Goal: Transaction & Acquisition: Purchase product/service

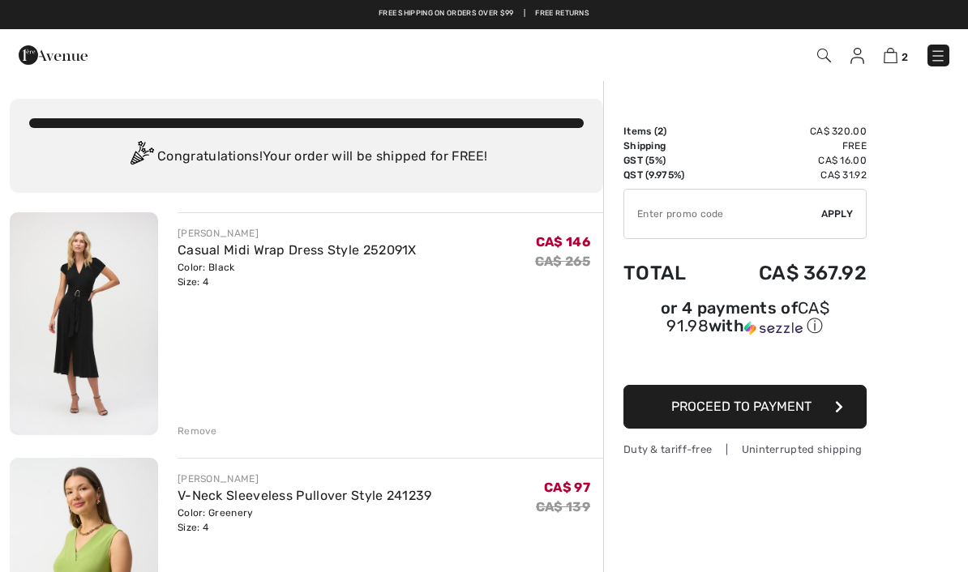
click at [930, 58] on img at bounding box center [937, 56] width 16 height 16
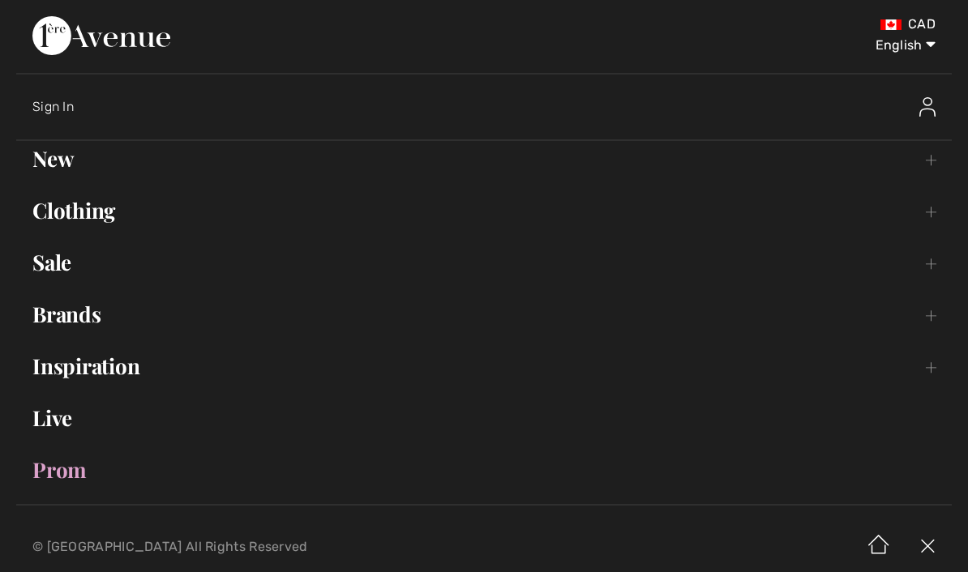
click at [79, 423] on link "Live" at bounding box center [483, 418] width 935 height 36
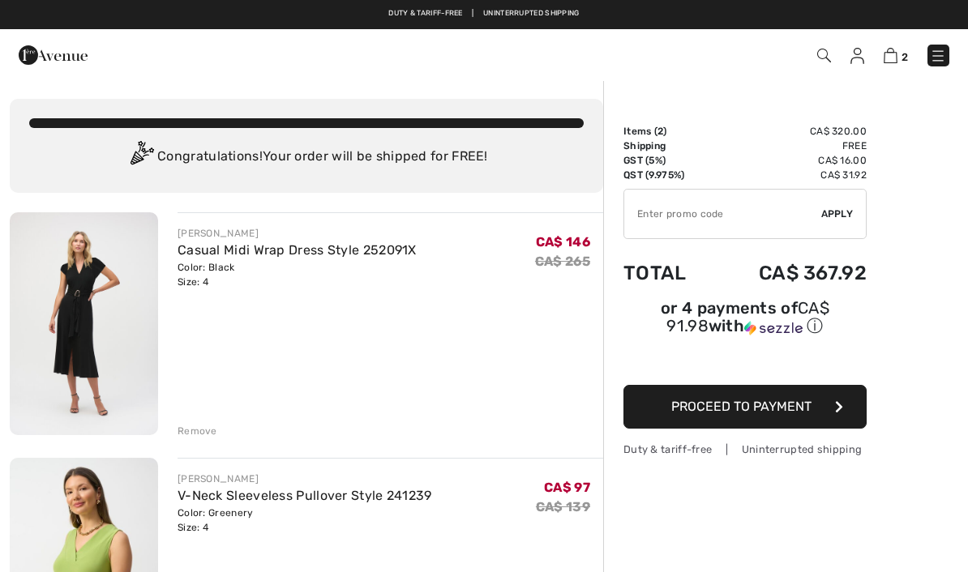
click at [321, 250] on link "Casual Midi Wrap Dress Style 252091X" at bounding box center [296, 249] width 239 height 15
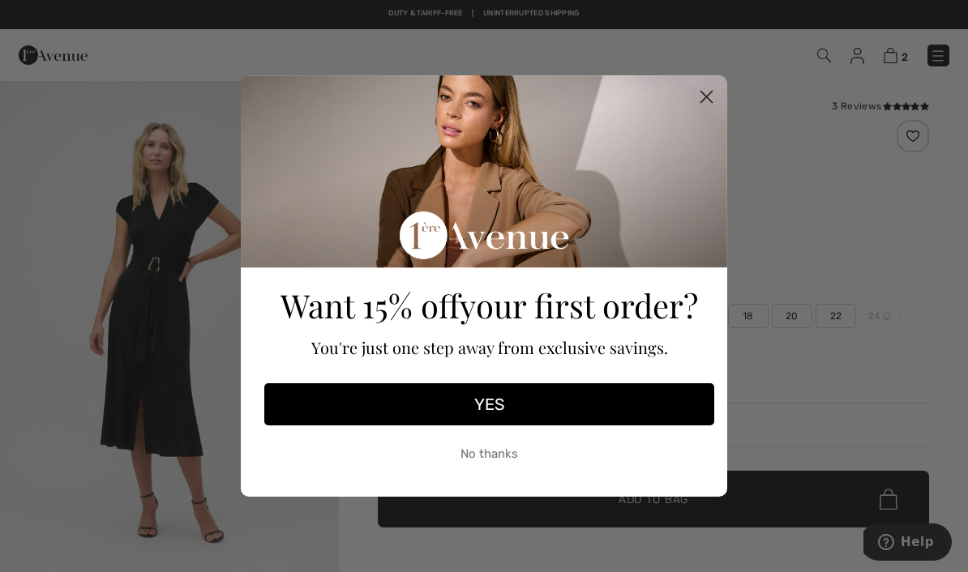
click at [703, 93] on icon "Close dialog" at bounding box center [706, 97] width 11 height 11
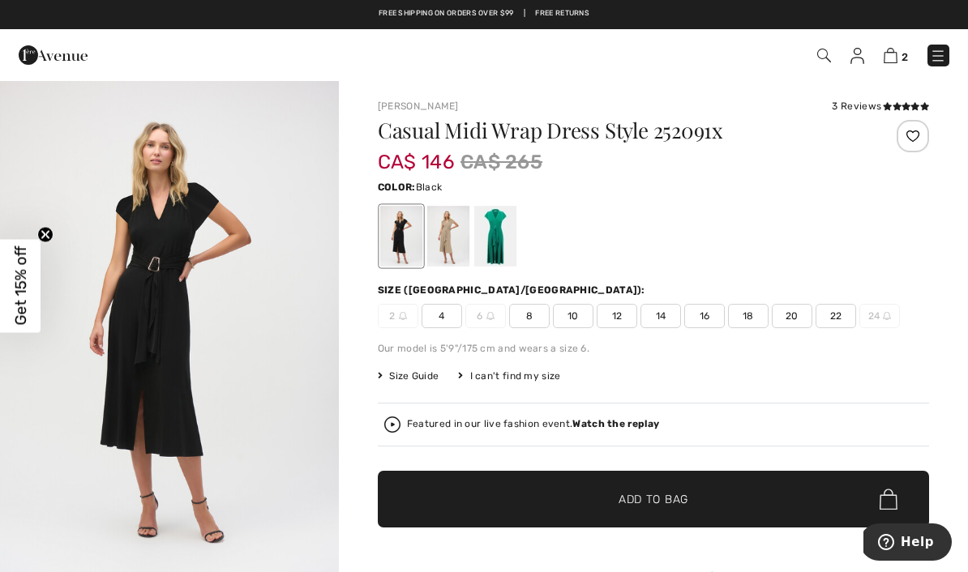
click at [895, 49] on img at bounding box center [890, 55] width 14 height 15
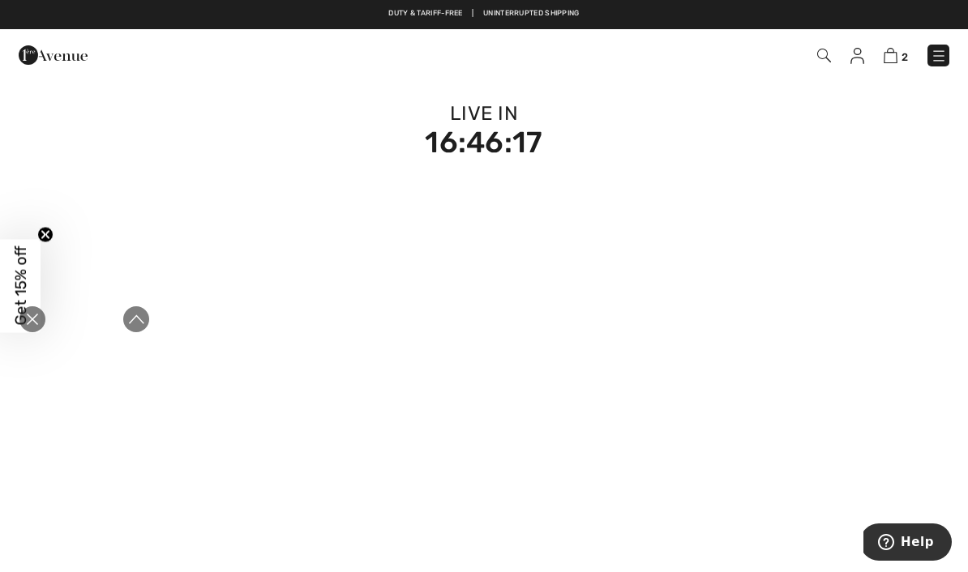
click at [135, 319] on icon "Expand to full player view" at bounding box center [136, 319] width 16 height 16
